Goal: Transaction & Acquisition: Subscribe to service/newsletter

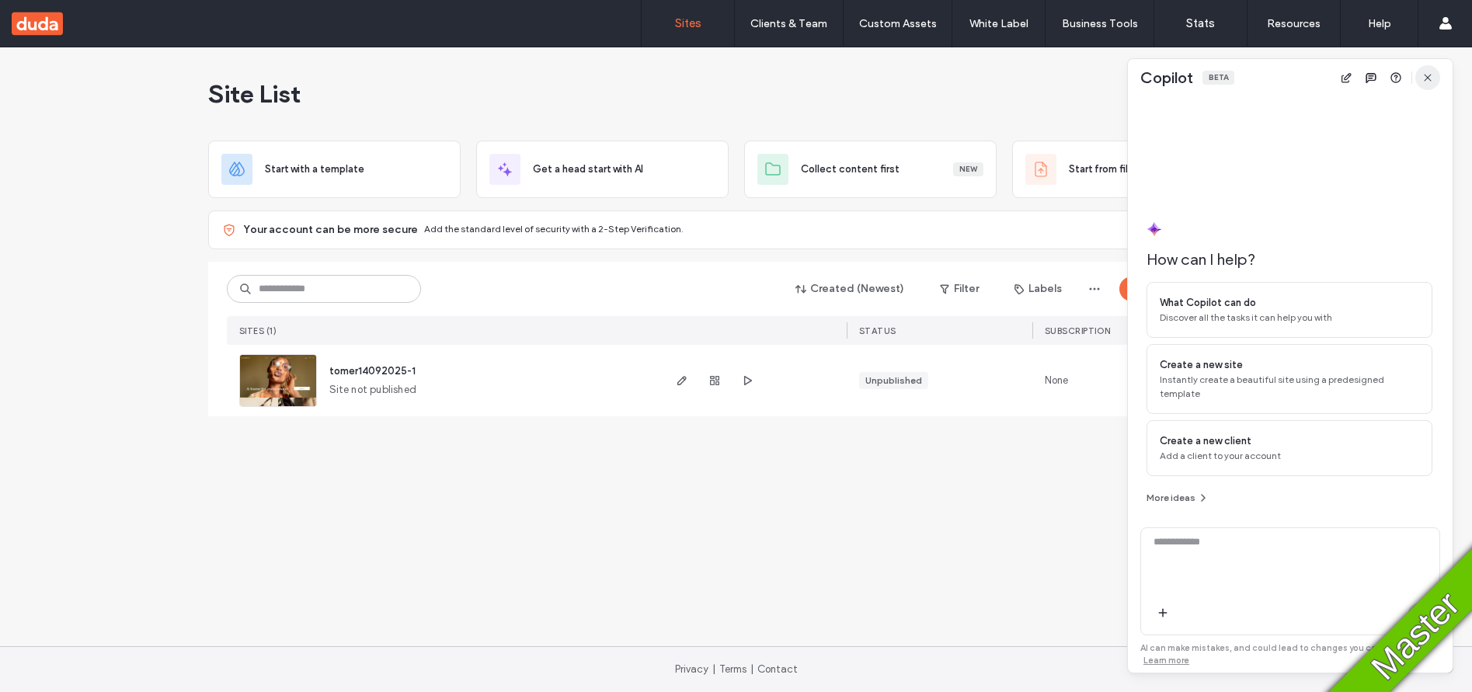
click at [1430, 79] on icon "button" at bounding box center [1427, 77] width 12 height 12
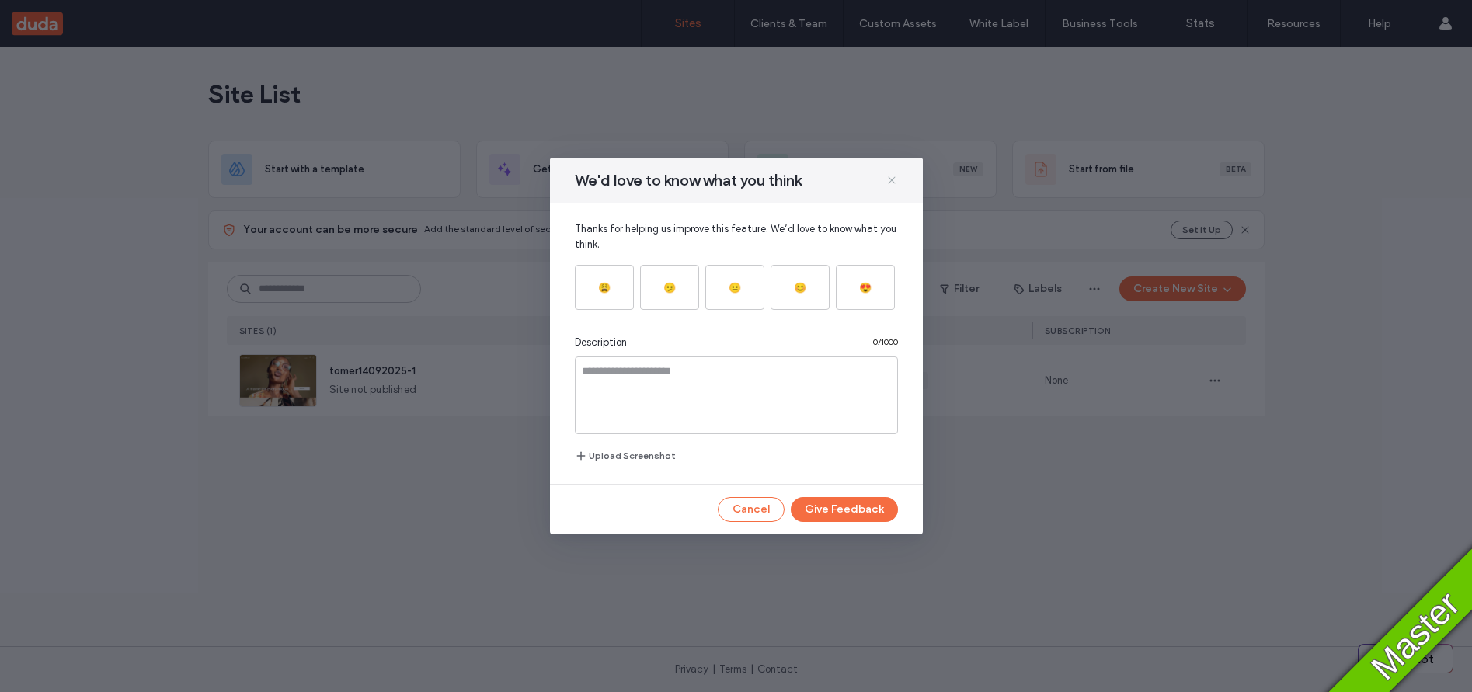
click at [887, 180] on icon at bounding box center [891, 180] width 12 height 12
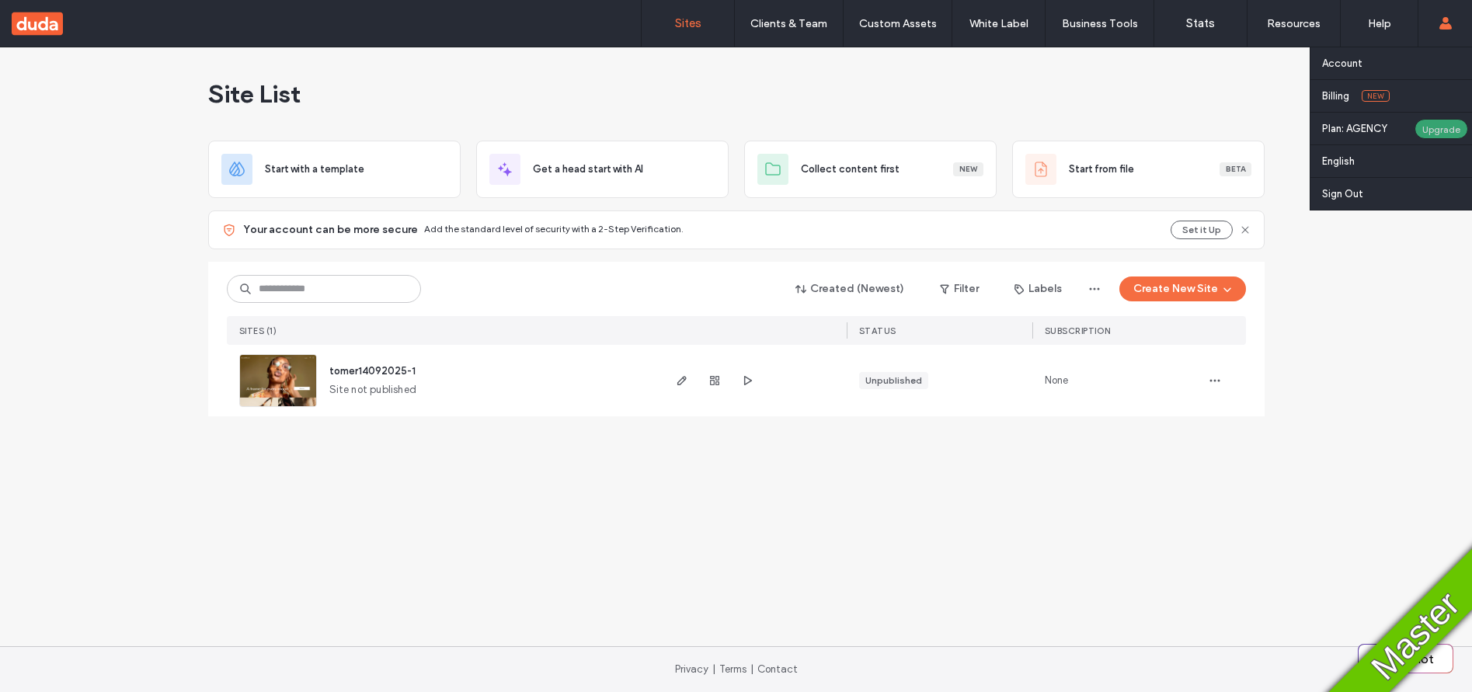
click at [1430, 127] on div "Upgrade" at bounding box center [1441, 129] width 54 height 20
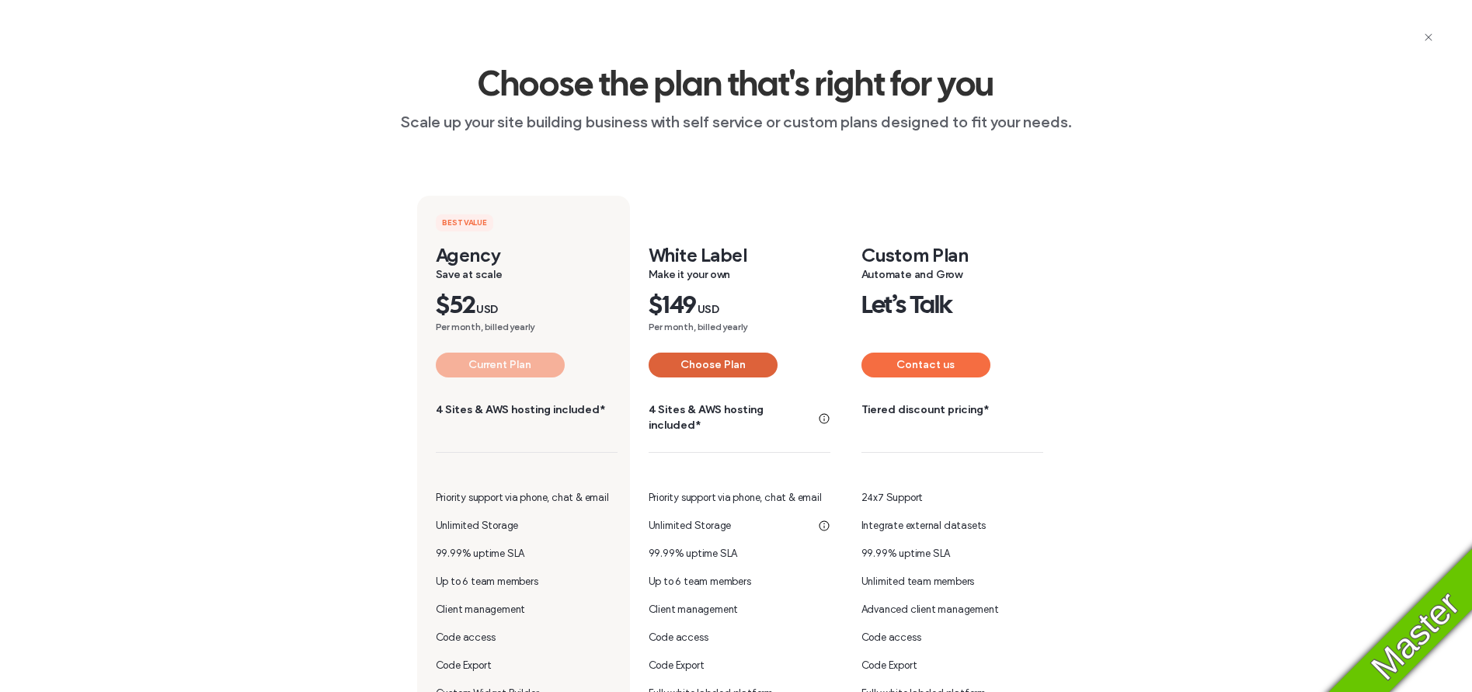
click at [724, 363] on button "Choose Plan" at bounding box center [712, 365] width 129 height 25
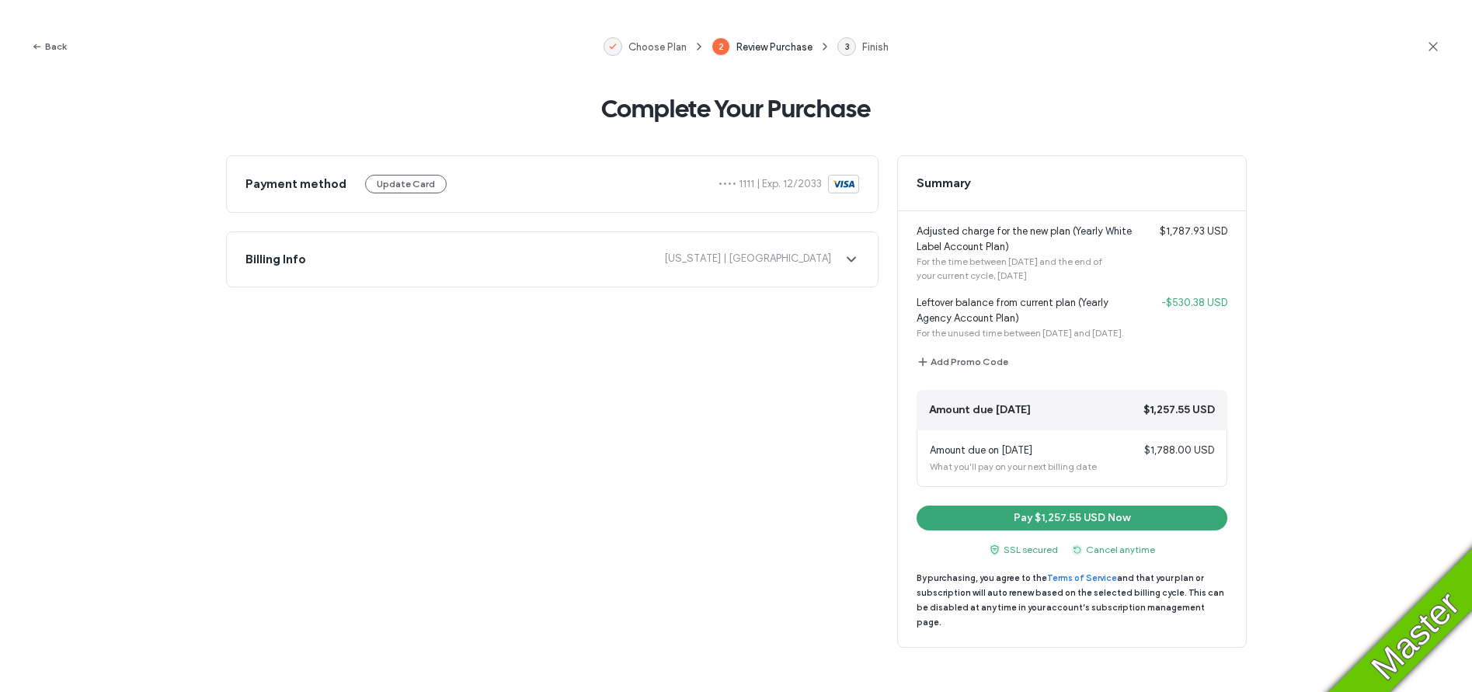
click at [1430, 47] on icon at bounding box center [1433, 47] width 16 height 16
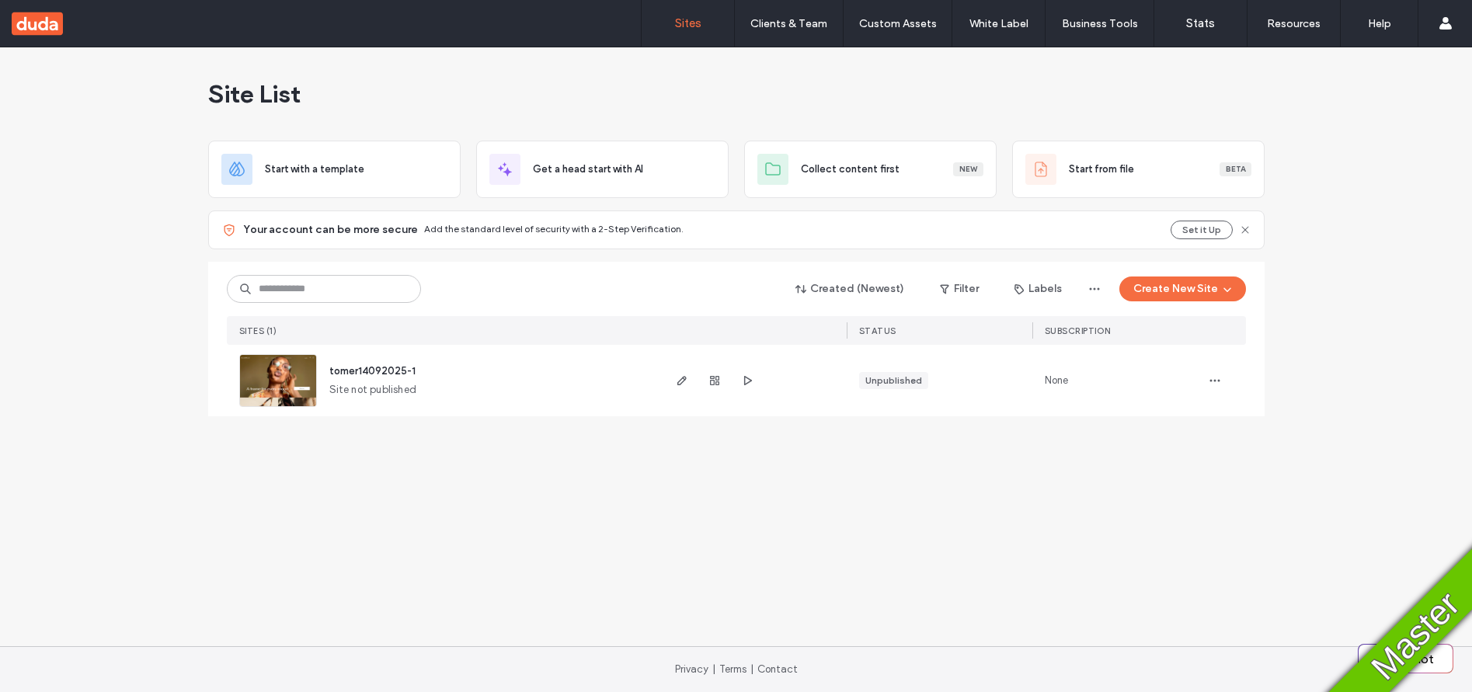
click at [789, 99] on div "Site List" at bounding box center [736, 93] width 1056 height 93
